Goal: Information Seeking & Learning: Learn about a topic

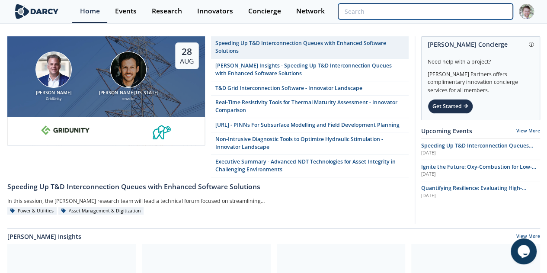
click at [463, 14] on input "search" at bounding box center [425, 11] width 174 height 16
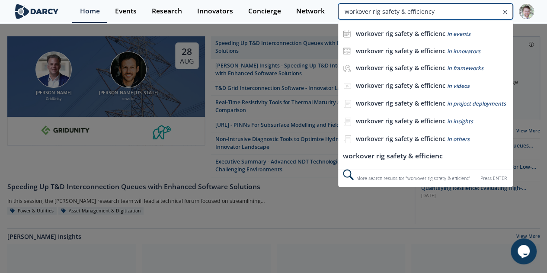
type input "workover rig safety & efficiency"
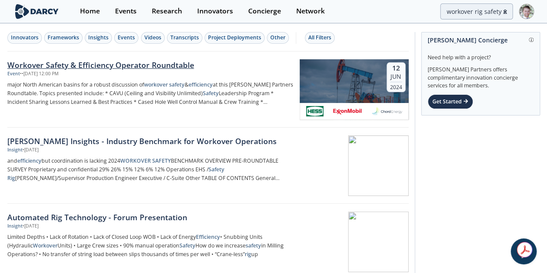
click at [362, 98] on div "[DATE]" at bounding box center [354, 81] width 109 height 44
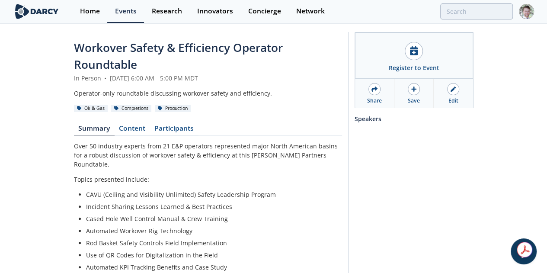
click at [75, 118] on div "Workover Safety & Efficiency Operator Roundtable In Person • [DATE] 6:00 AM - 5…" at bounding box center [208, 158] width 268 height 238
click at [115, 125] on link "Content" at bounding box center [132, 130] width 35 height 10
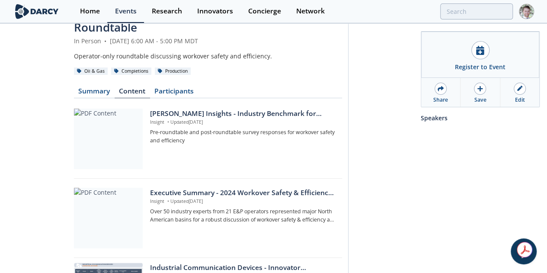
scroll to position [86, 0]
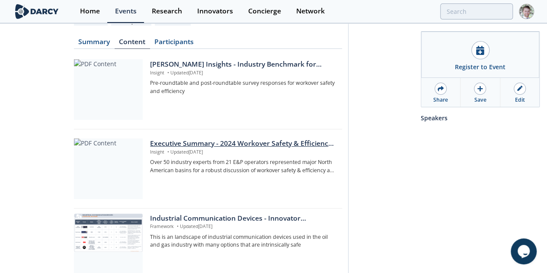
click at [191, 138] on div "Executive Summary - 2024 Workover Safety & Efficiency Roundtable" at bounding box center [242, 143] width 185 height 10
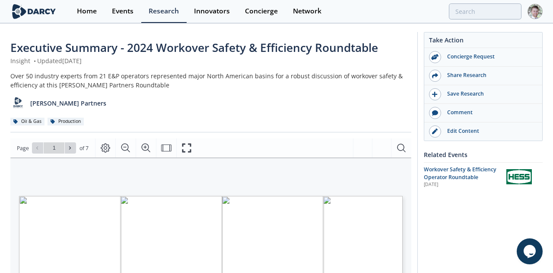
type input "2"
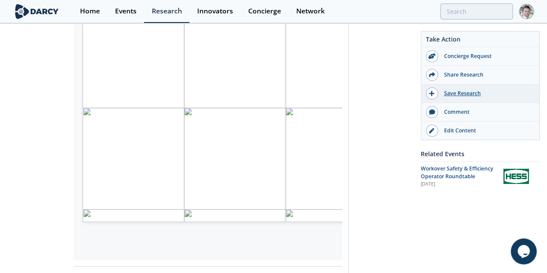
scroll to position [130, 0]
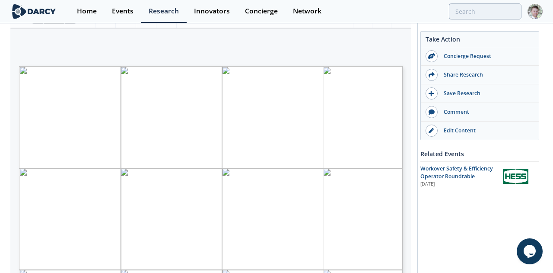
type input "1"
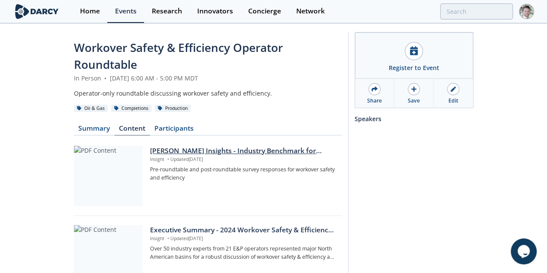
click at [184, 146] on div "[PERSON_NAME] Insights - Industry Benchmark for Workover Operations" at bounding box center [242, 151] width 185 height 10
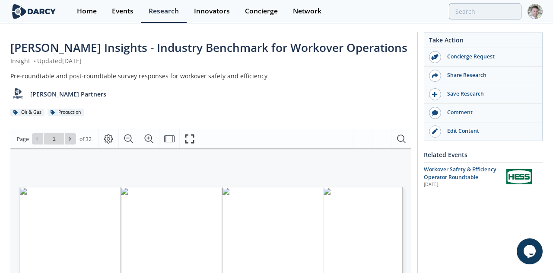
type input "2"
type input "3"
type input "4"
type input "5"
type input "6"
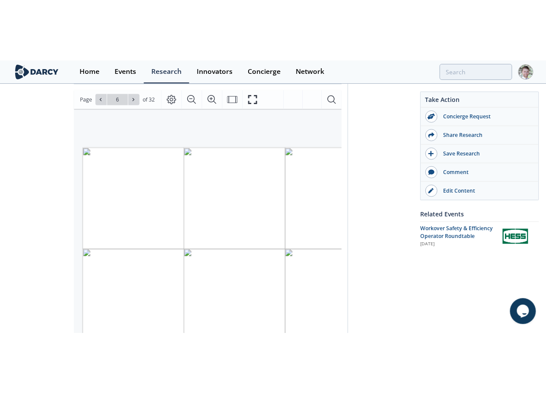
scroll to position [130, 0]
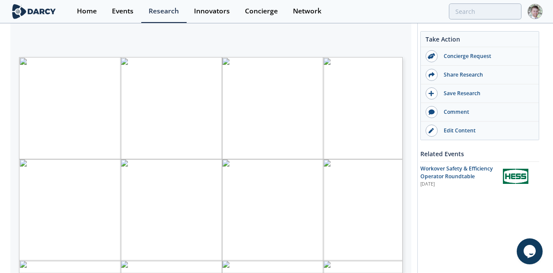
type input "7"
type input "9"
type input "12"
type input "15"
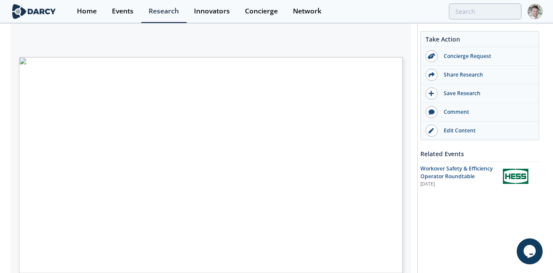
type input "16"
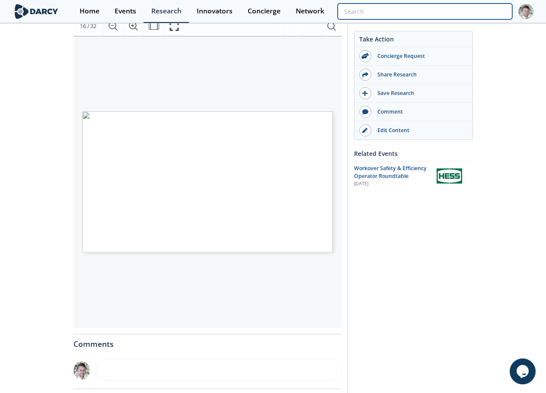
click at [470, 10] on input "search" at bounding box center [425, 11] width 174 height 16
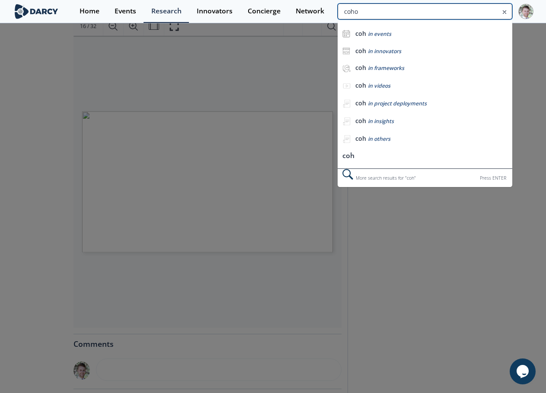
type input "coho"
